Goal: Transaction & Acquisition: Purchase product/service

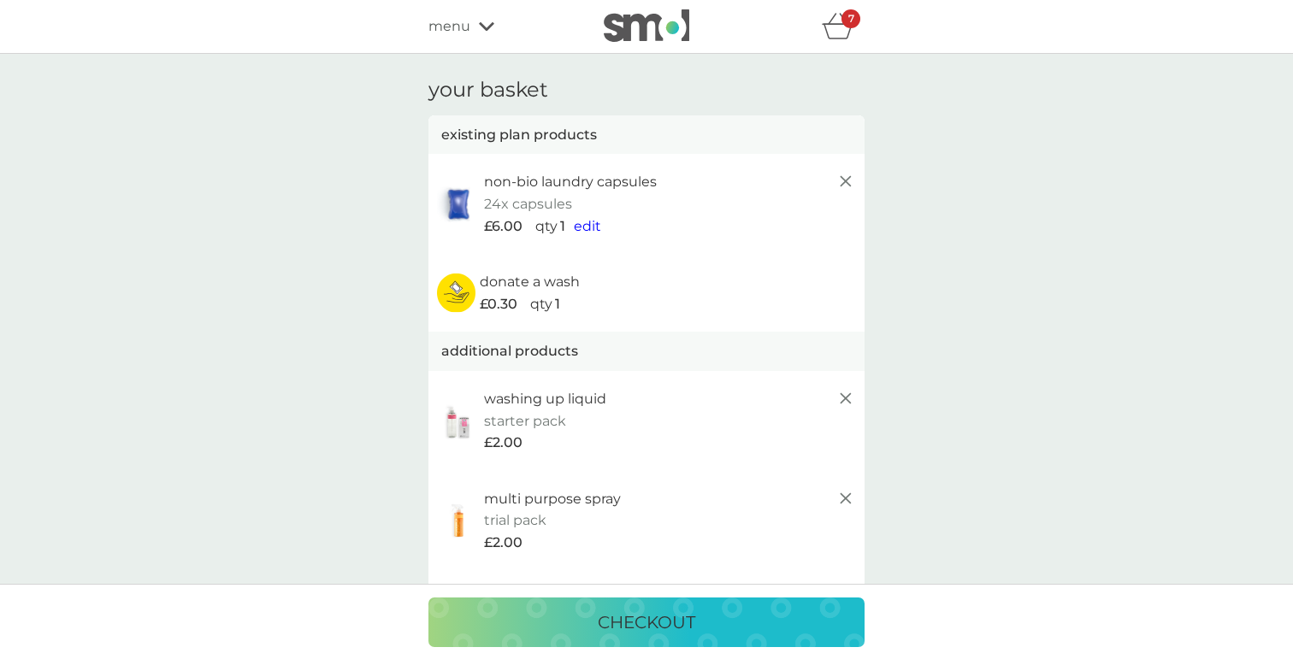
click at [458, 34] on span "menu" at bounding box center [449, 26] width 42 height 22
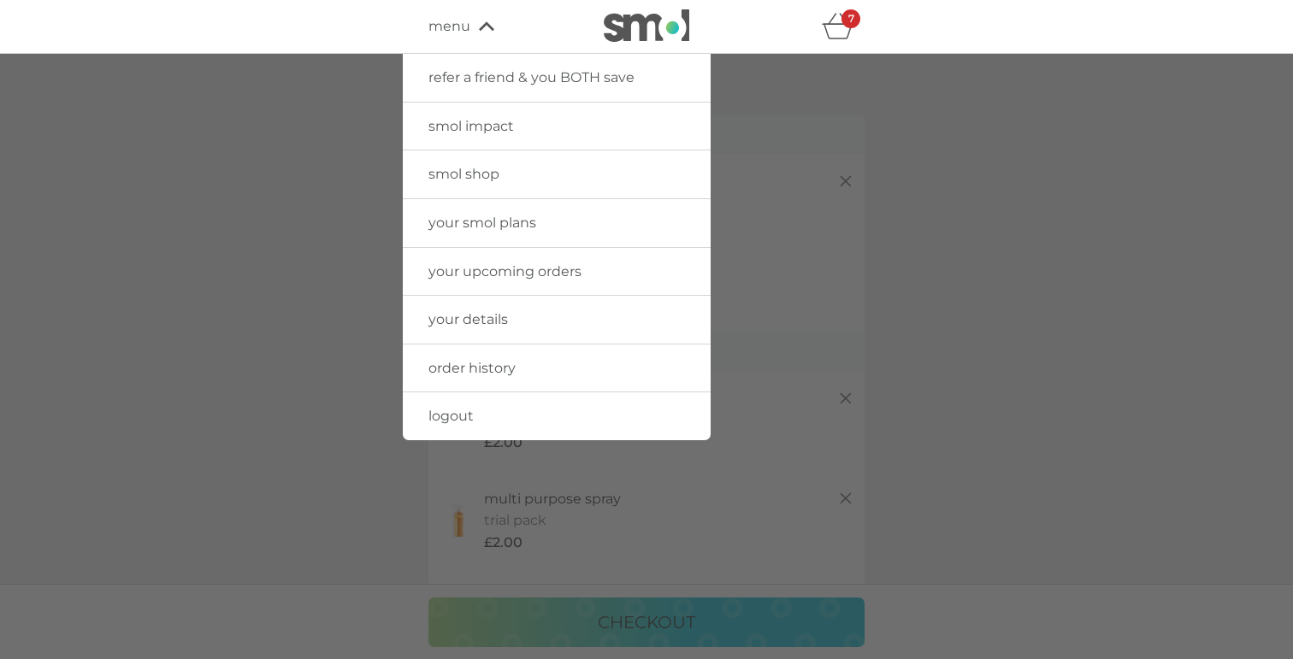
click at [474, 413] on link "logout" at bounding box center [557, 417] width 308 height 48
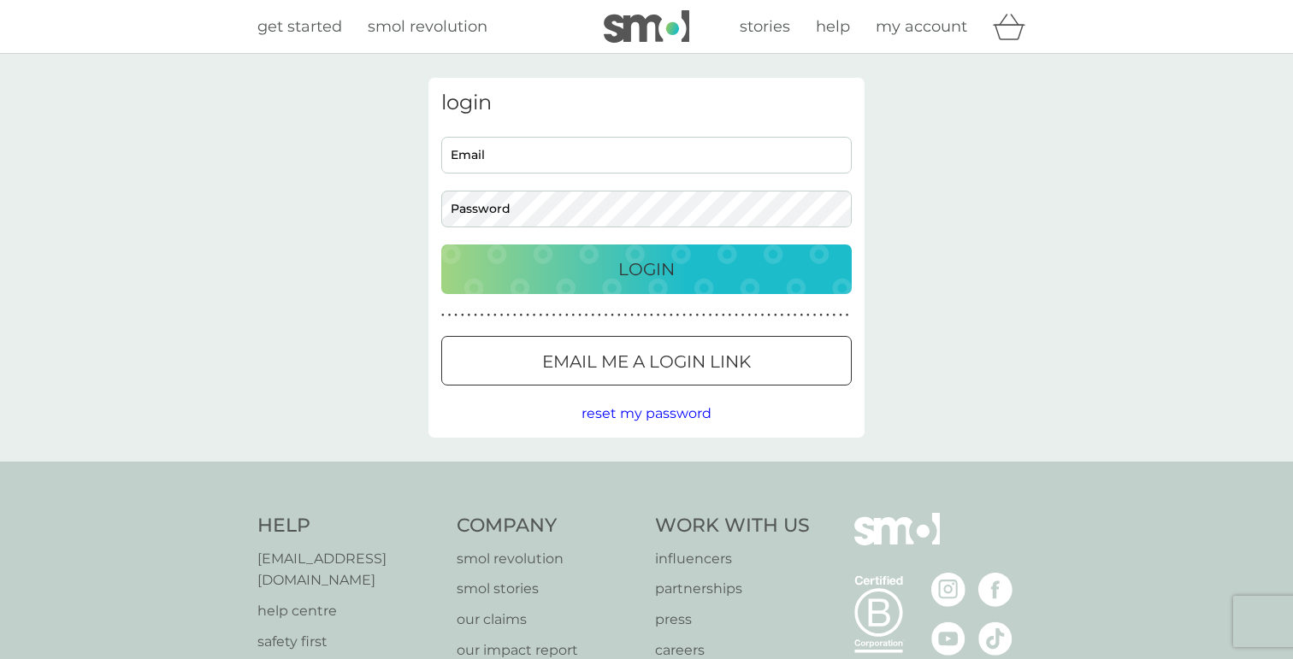
type input "[EMAIL_ADDRESS][DOMAIN_NAME]"
click at [1005, 27] on icon "basket" at bounding box center [1009, 27] width 32 height 27
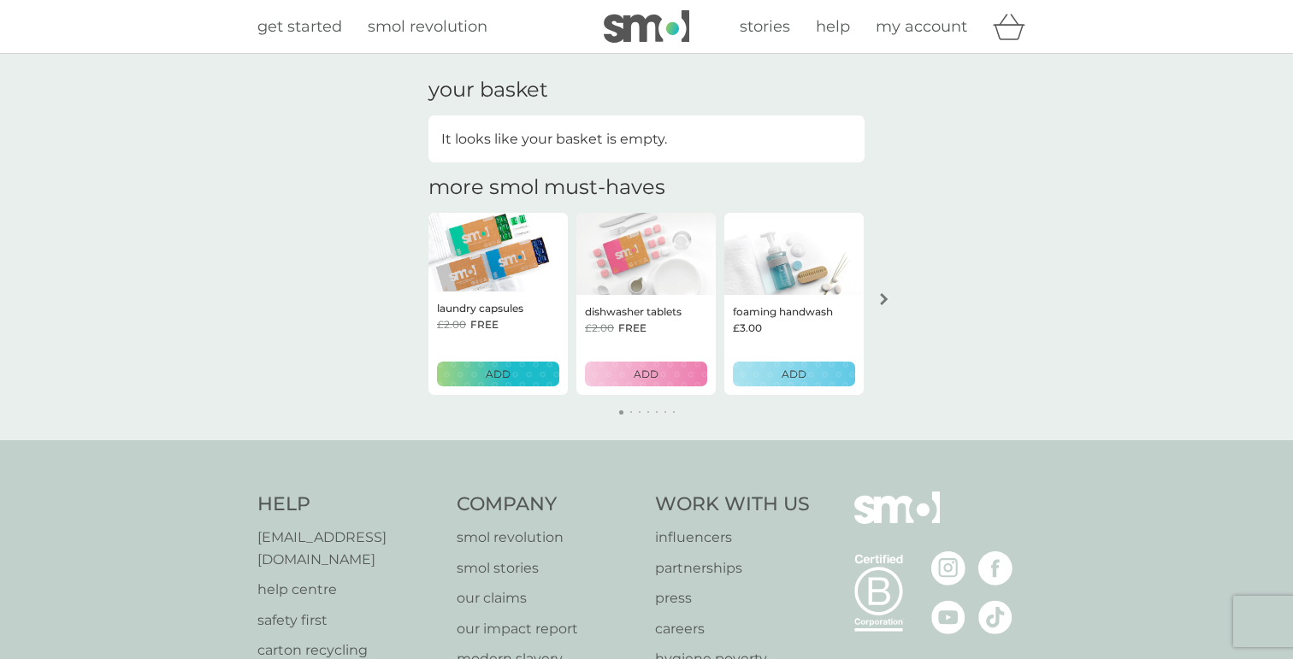
click at [881, 298] on icon "arrow right" at bounding box center [884, 299] width 9 height 12
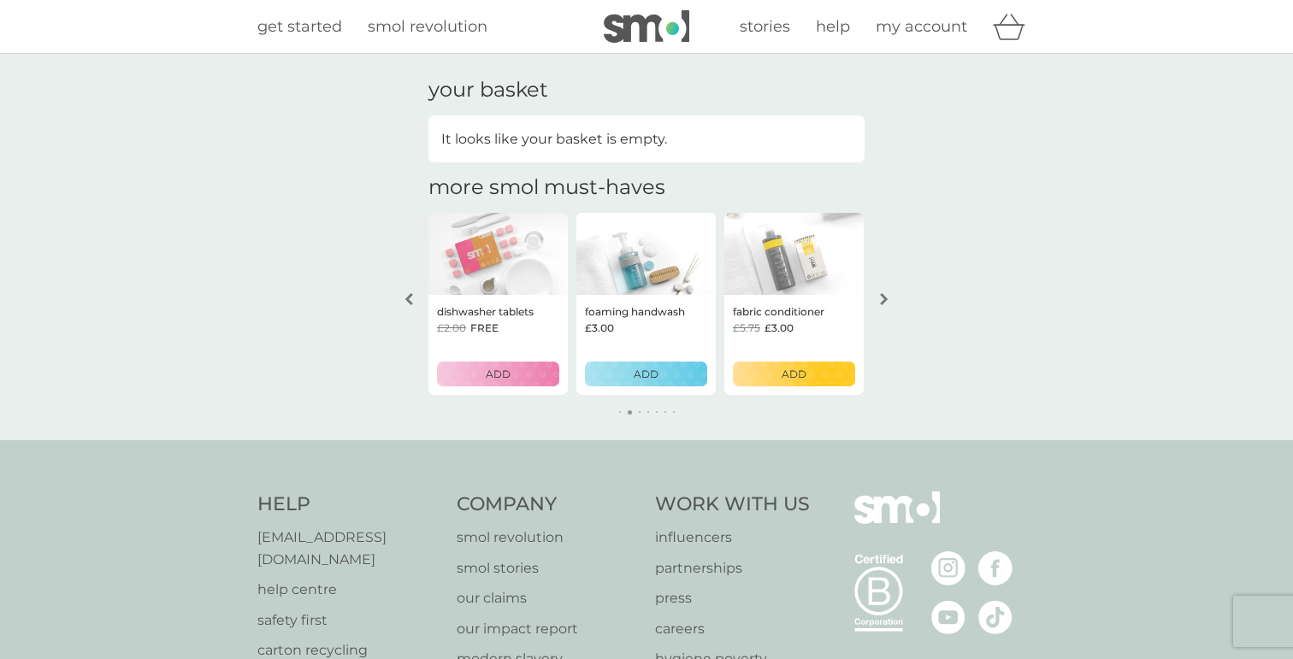
click at [785, 379] on p "ADD" at bounding box center [794, 374] width 25 height 16
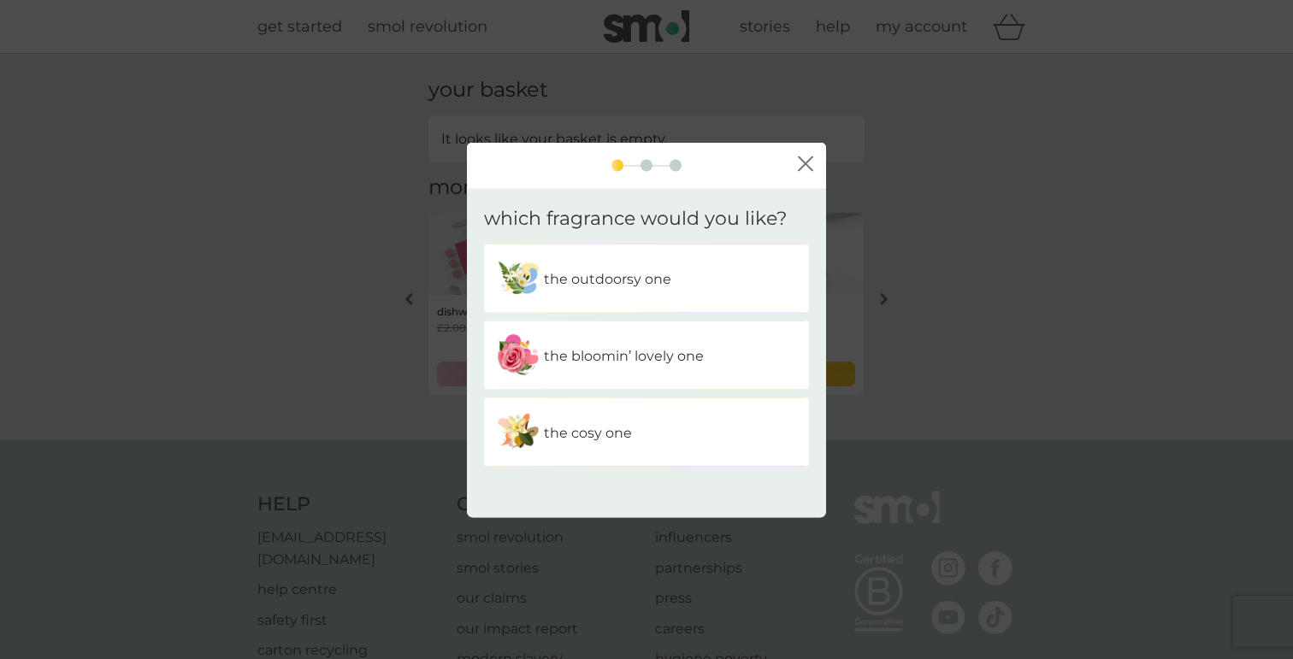
click at [663, 292] on div "the outdoorsy one" at bounding box center [646, 278] width 299 height 43
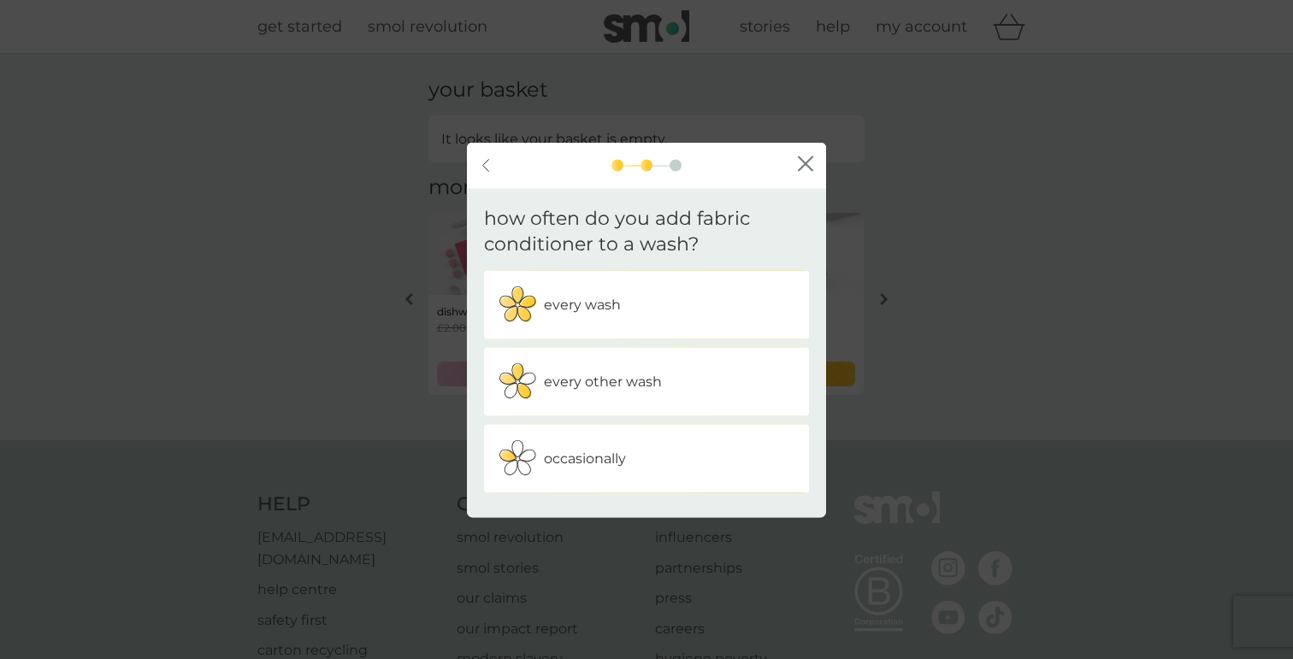
click at [486, 166] on icon "back" at bounding box center [485, 165] width 7 height 14
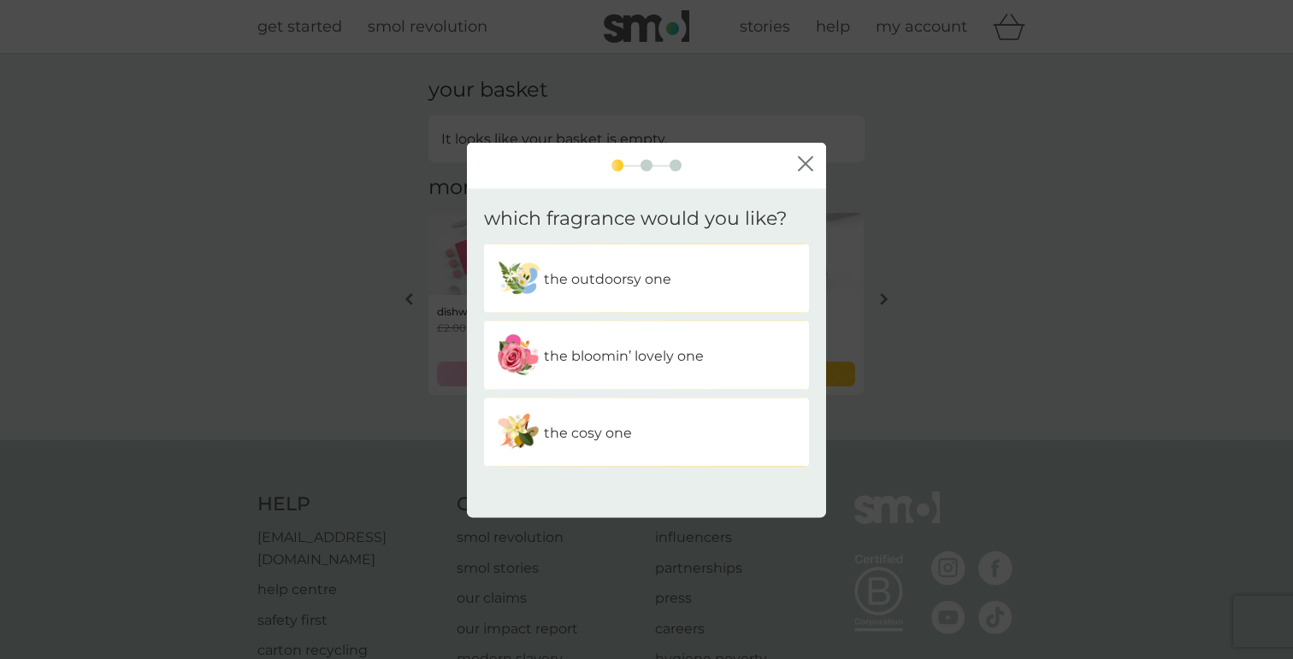
click at [806, 164] on icon "close" at bounding box center [805, 164] width 15 height 15
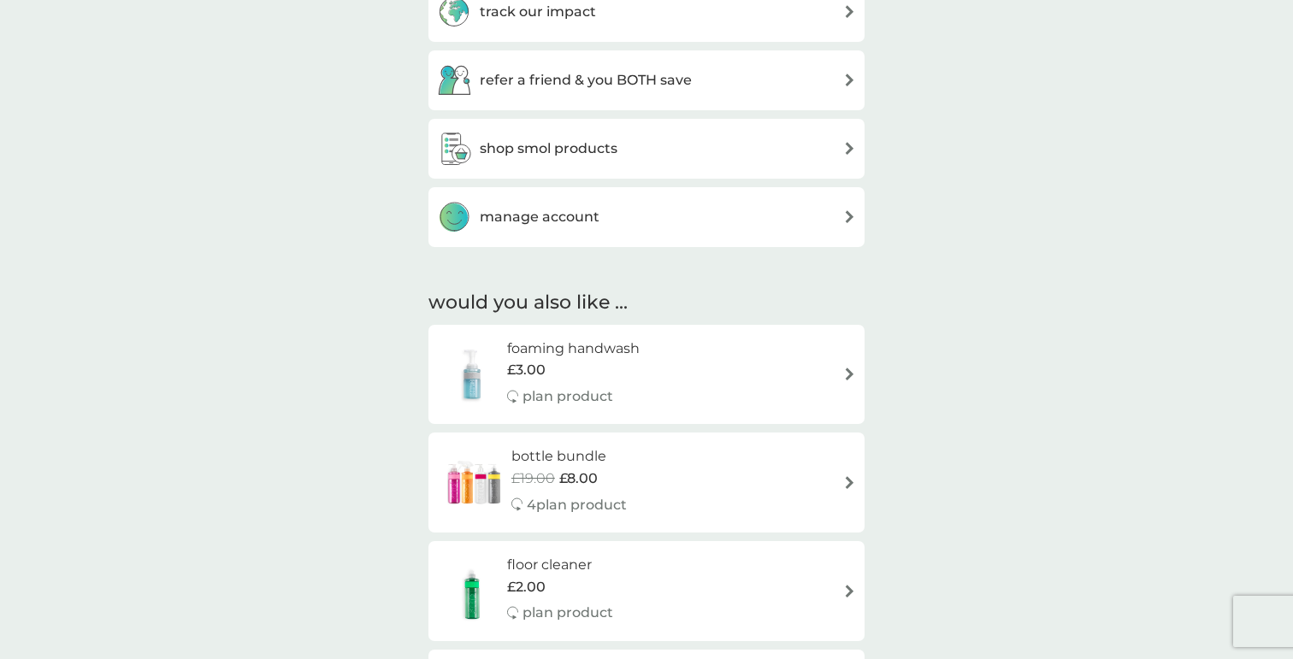
scroll to position [870, 0]
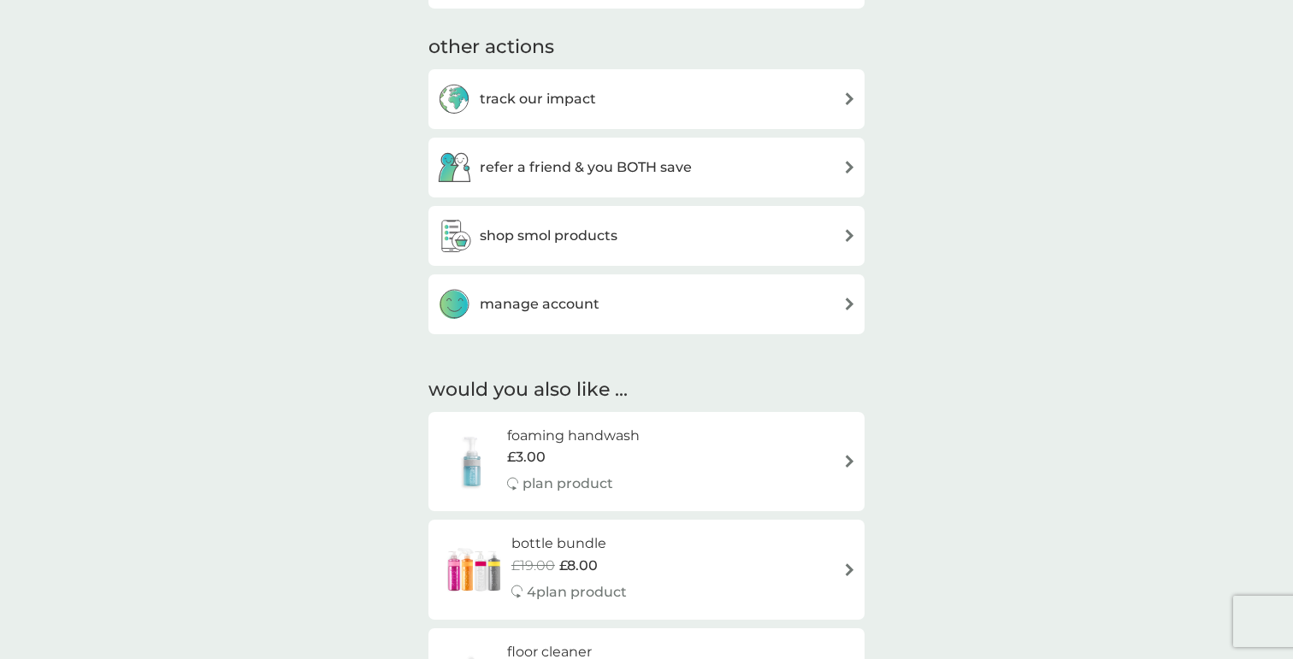
click at [638, 229] on div "shop smol products" at bounding box center [646, 236] width 419 height 34
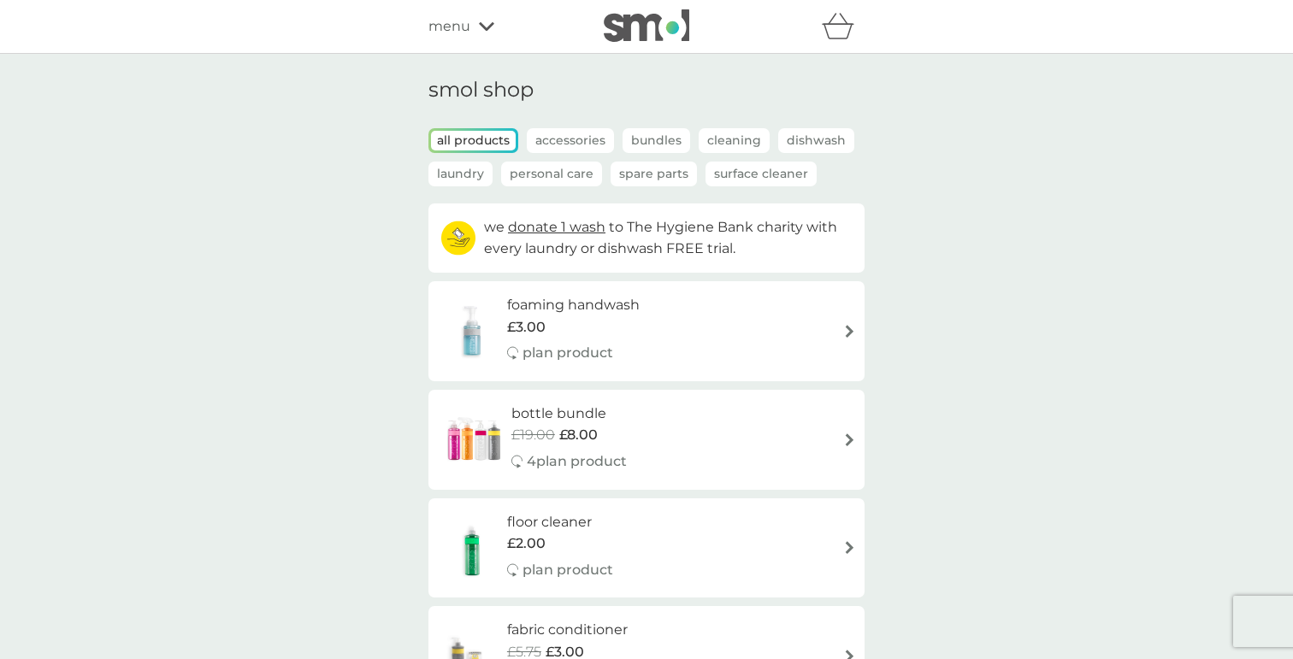
click at [674, 170] on p "Spare Parts" at bounding box center [654, 174] width 86 height 25
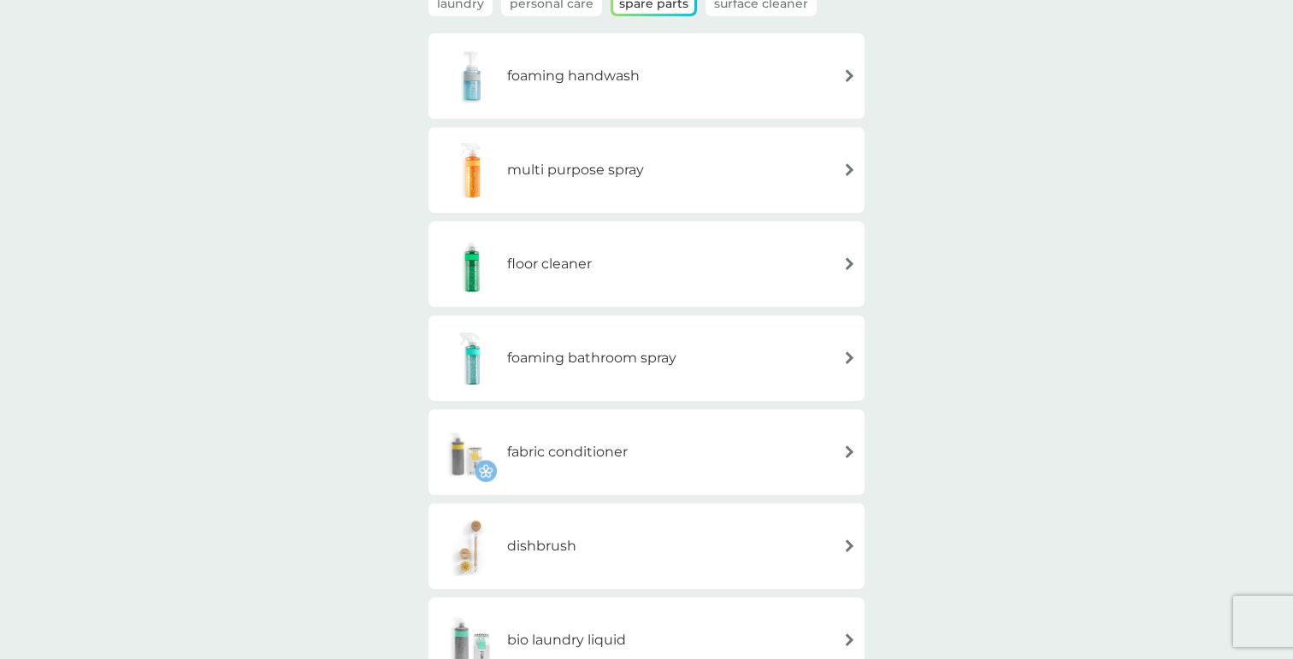
scroll to position [180, 0]
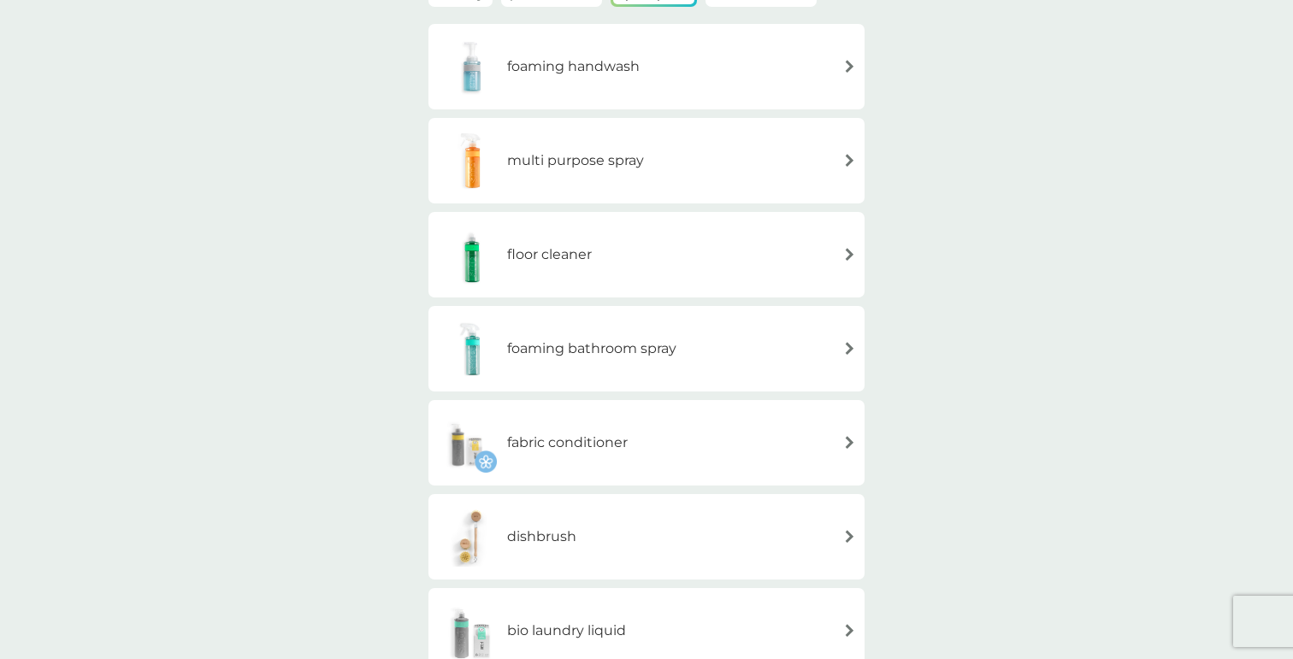
click at [700, 167] on div "multi purpose spray" at bounding box center [646, 161] width 419 height 60
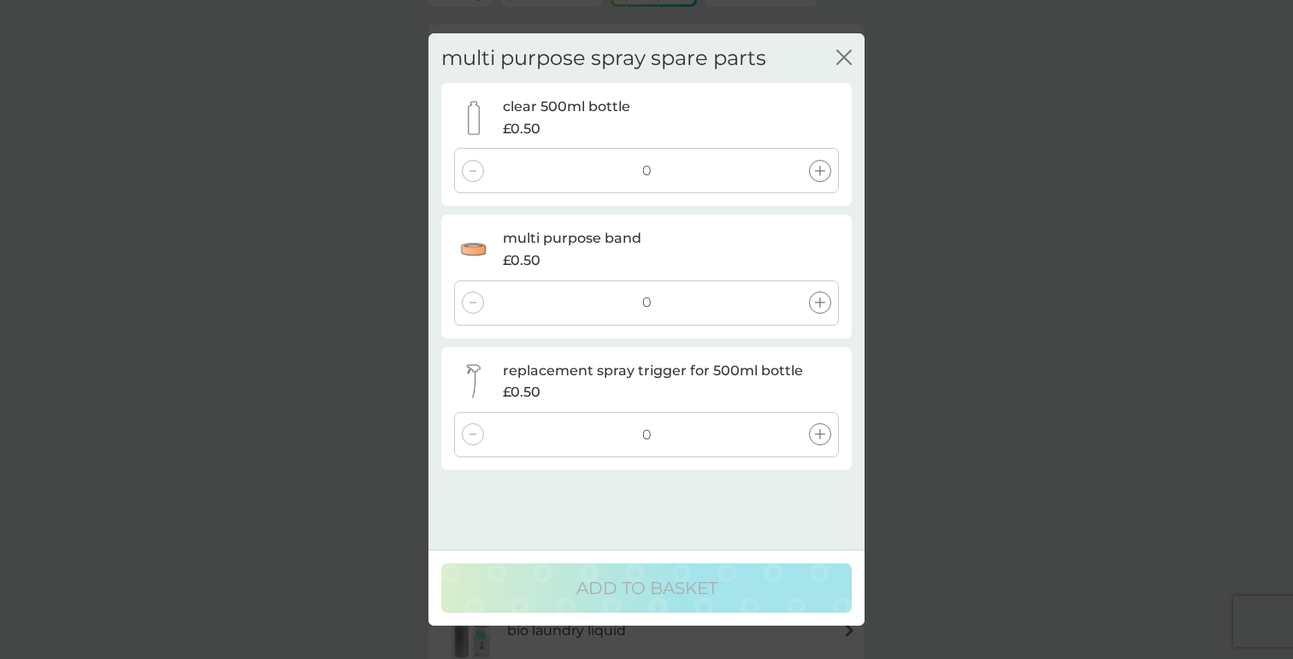
click at [877, 141] on div "multi purpose spray spare parts close clear 500ml bottle £0.50 0 multi purpose …" at bounding box center [646, 329] width 1293 height 659
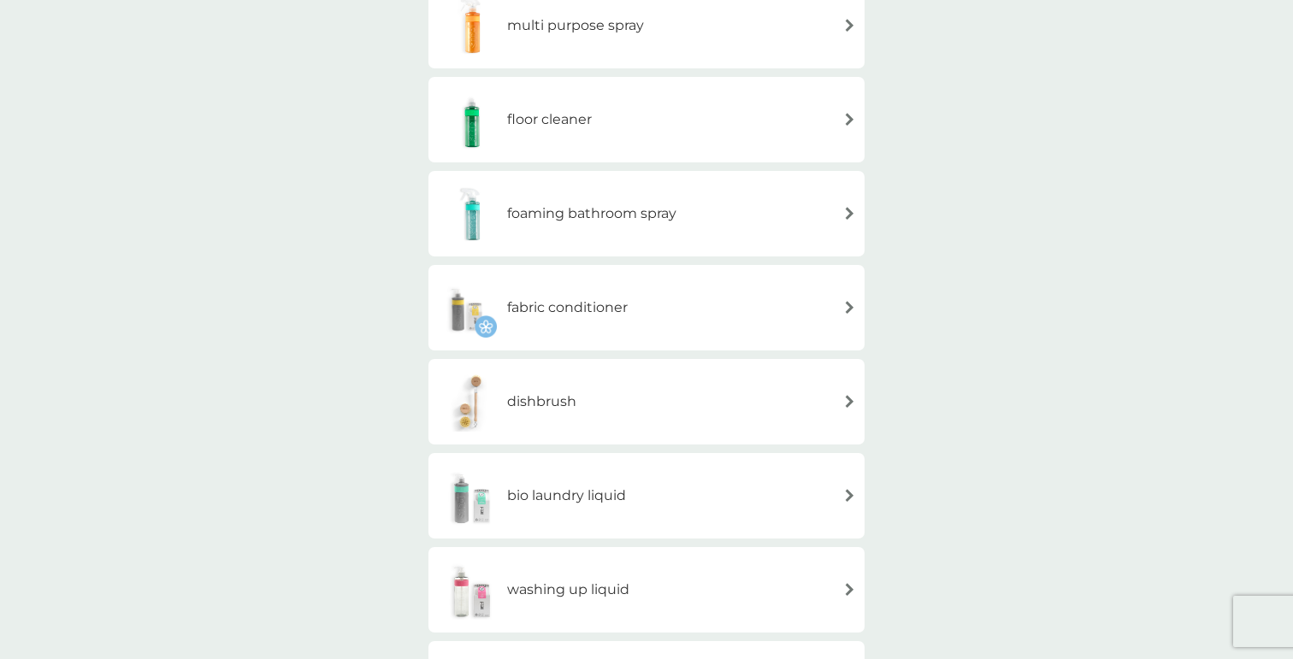
scroll to position [357, 0]
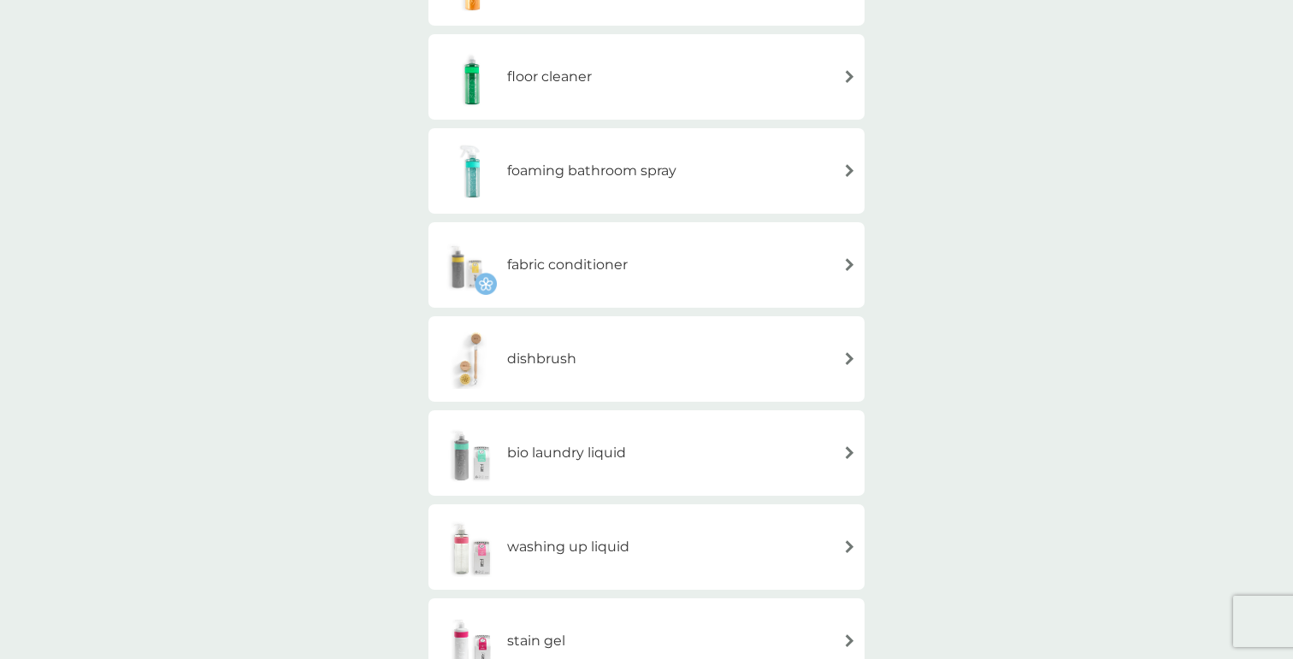
click at [673, 199] on div "foaming bathroom spray" at bounding box center [556, 171] width 239 height 60
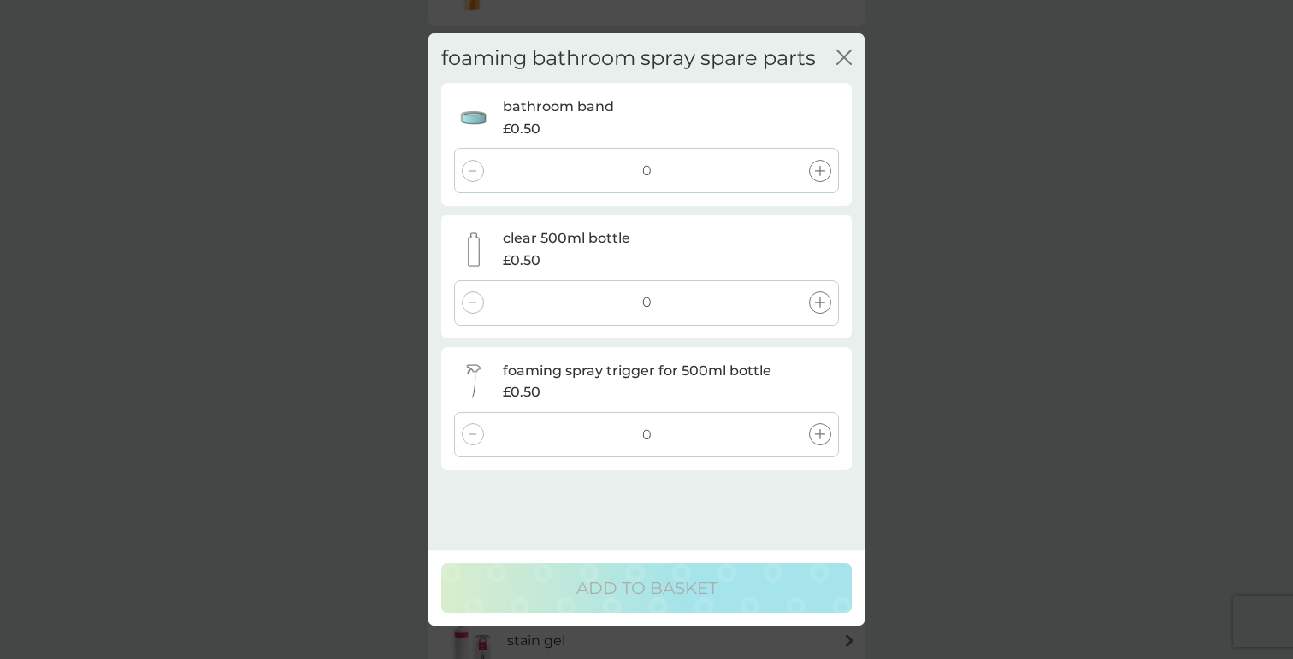
click at [915, 271] on div "foaming bathroom spray spare parts close bathroom band £0.50 0 clear 500ml bott…" at bounding box center [646, 329] width 1293 height 659
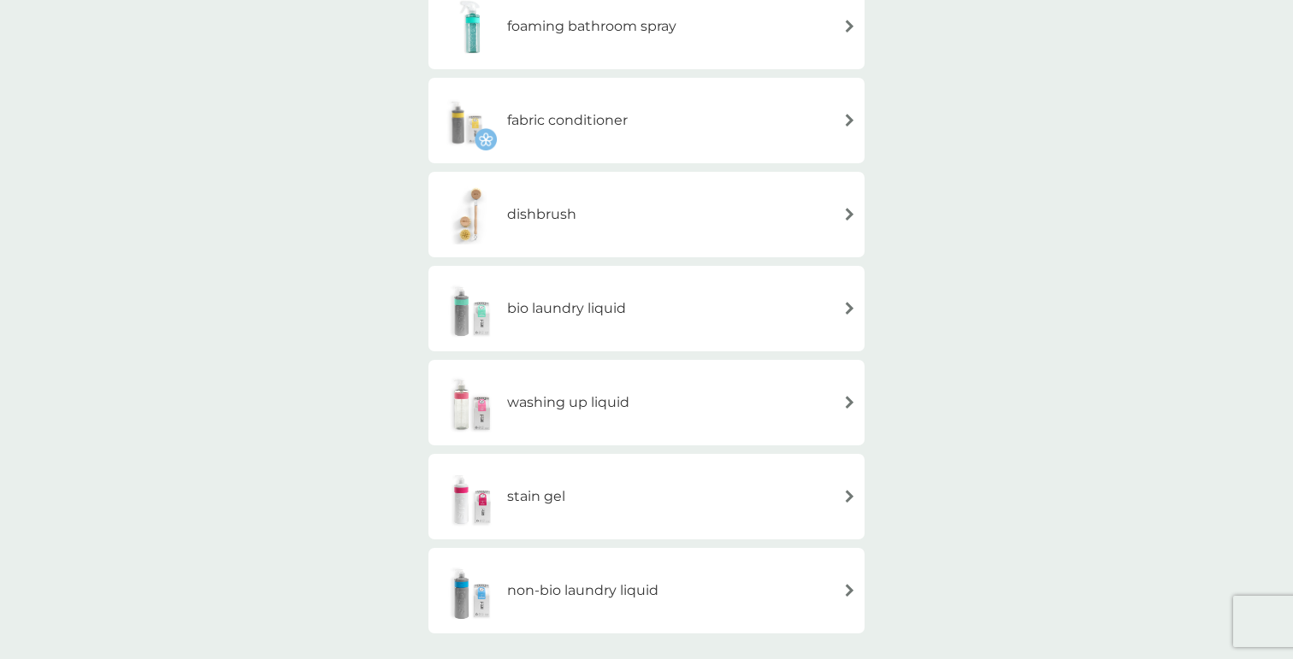
scroll to position [517, 0]
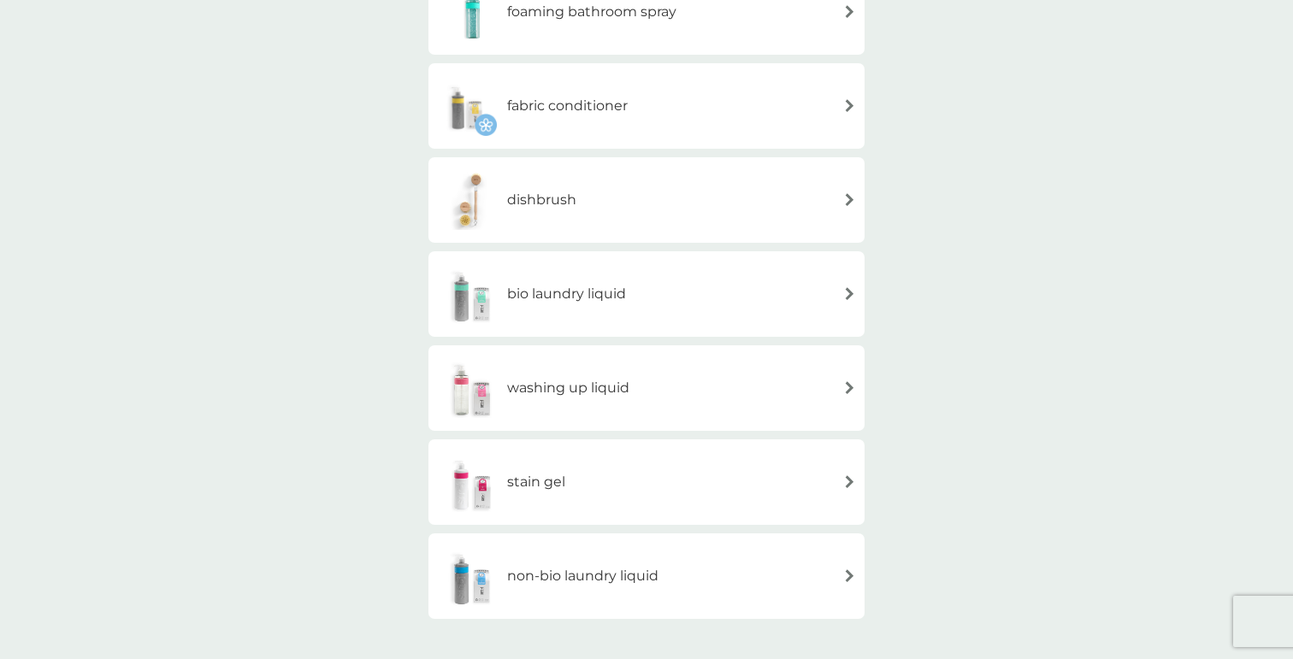
click at [755, 192] on div "dishbrush" at bounding box center [646, 200] width 419 height 60
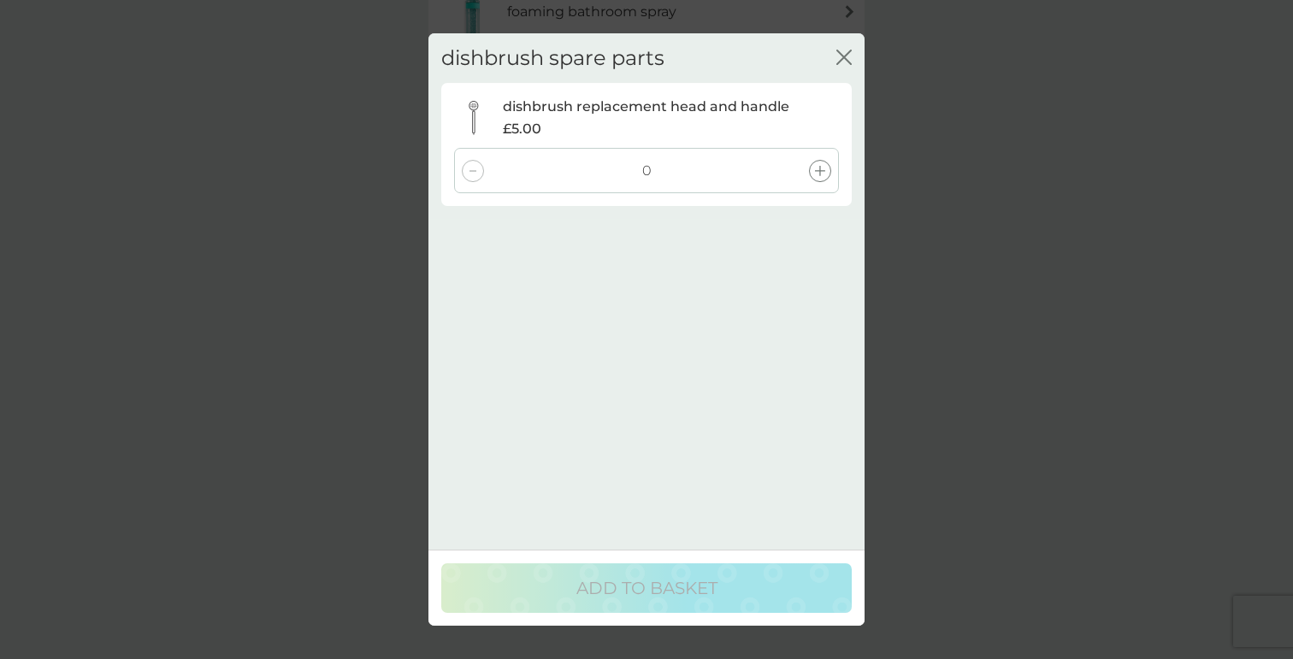
click at [843, 61] on icon "close" at bounding box center [843, 57] width 15 height 15
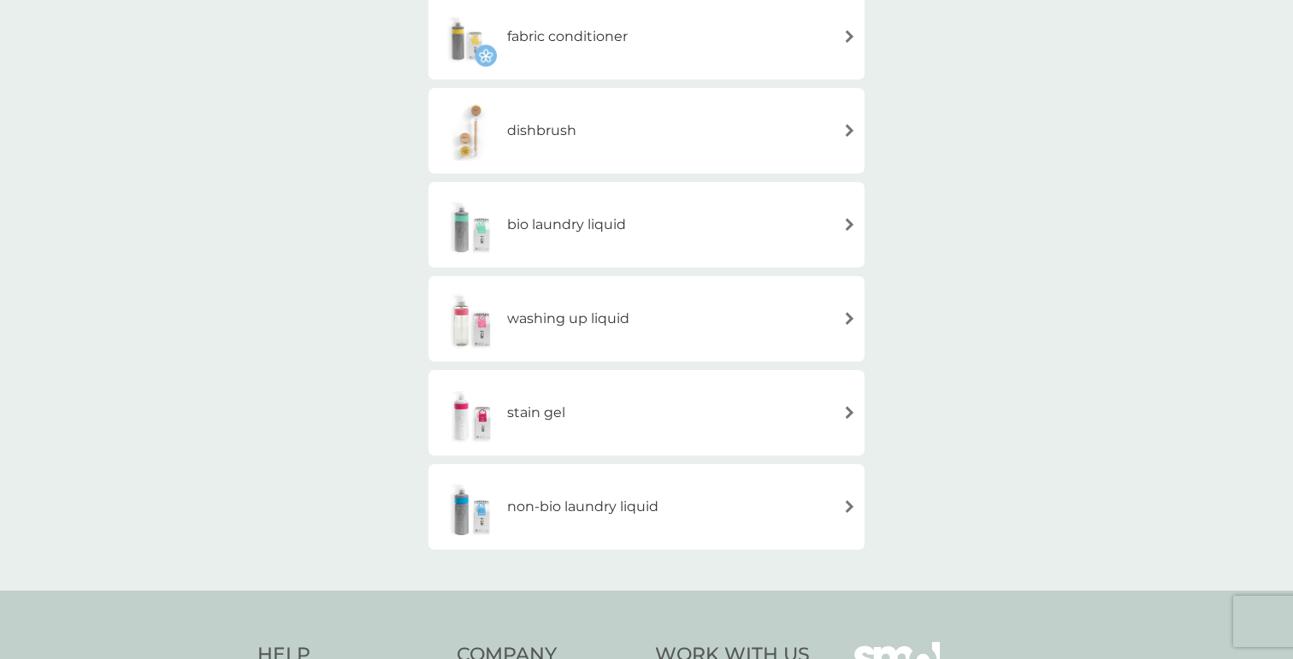
scroll to position [623, 0]
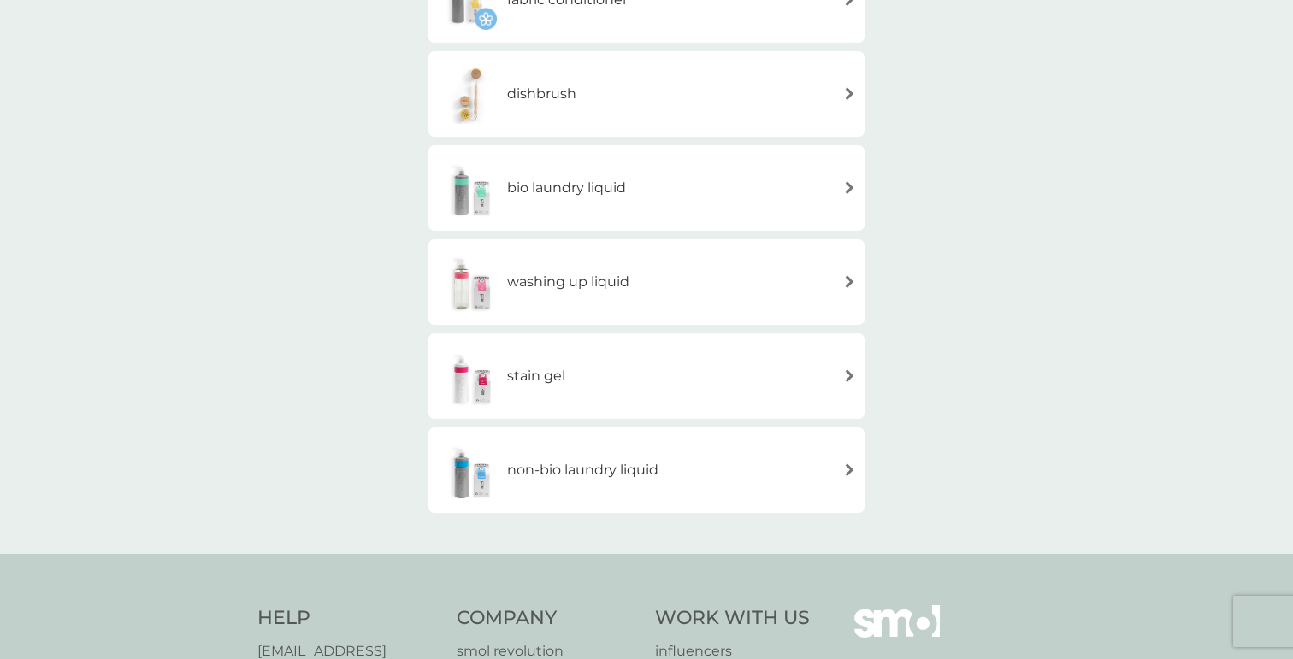
click at [713, 304] on div "washing up liquid" at bounding box center [646, 282] width 419 height 60
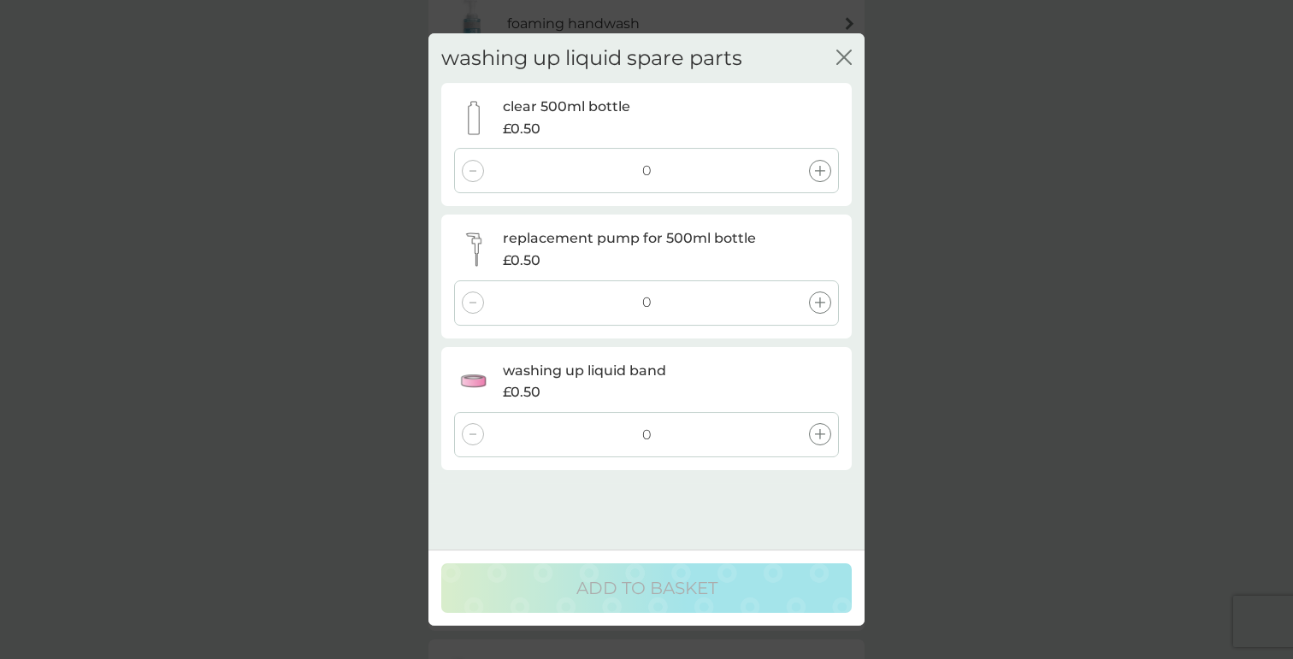
scroll to position [0, 0]
click at [848, 60] on icon "close" at bounding box center [847, 57] width 7 height 14
